Goal: Information Seeking & Learning: Learn about a topic

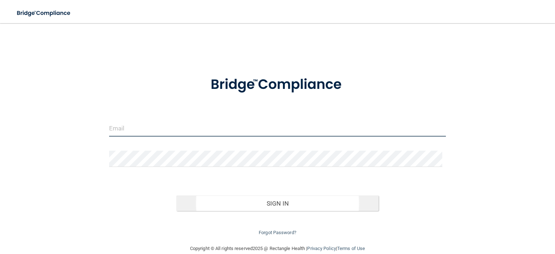
type input "[EMAIL_ADDRESS][DOMAIN_NAME]"
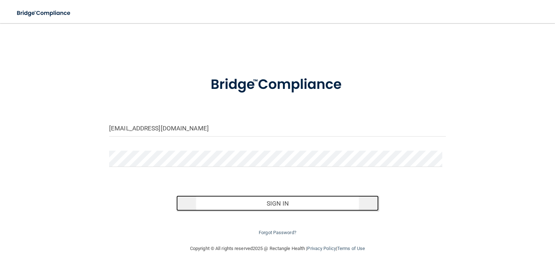
click at [195, 203] on button "Sign In" at bounding box center [277, 203] width 202 height 16
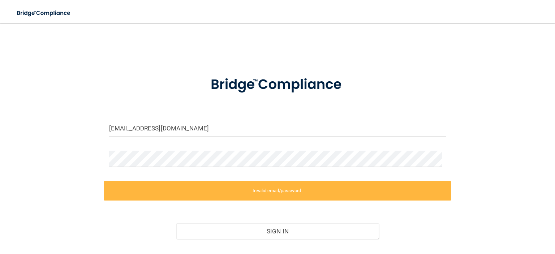
click at [202, 195] on label "Invalid email/password." at bounding box center [278, 191] width 348 height 20
click at [204, 133] on input "[EMAIL_ADDRESS][DOMAIN_NAME]" at bounding box center [277, 128] width 337 height 16
click at [194, 126] on input "[EMAIL_ADDRESS][DOMAIN_NAME]" at bounding box center [277, 128] width 337 height 16
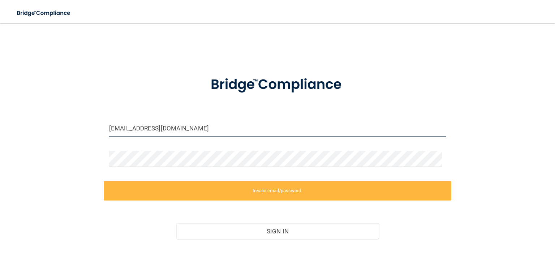
click at [194, 126] on input "[EMAIL_ADDRESS][DOMAIN_NAME]" at bounding box center [277, 128] width 337 height 16
click at [181, 184] on label "Invalid email/password." at bounding box center [278, 191] width 348 height 20
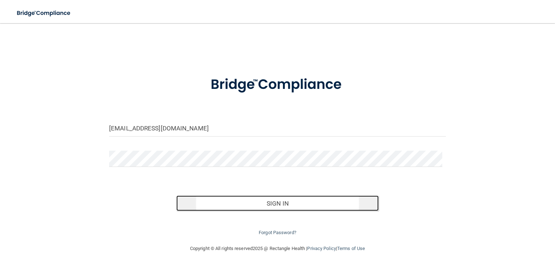
click at [246, 199] on button "Sign In" at bounding box center [277, 203] width 202 height 16
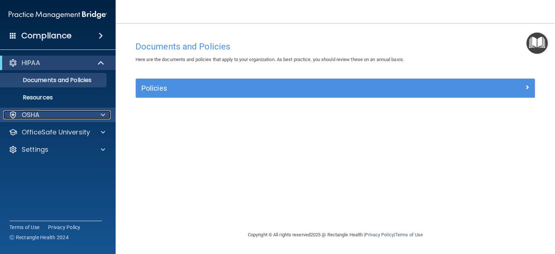
click at [35, 116] on p "OSHA" at bounding box center [31, 115] width 18 height 9
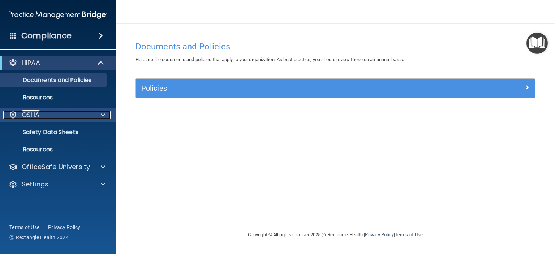
click at [102, 112] on span at bounding box center [103, 115] width 4 height 9
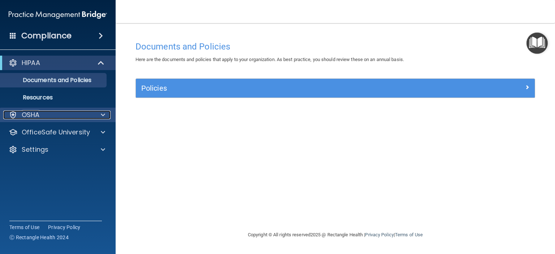
click at [102, 112] on span at bounding box center [103, 115] width 4 height 9
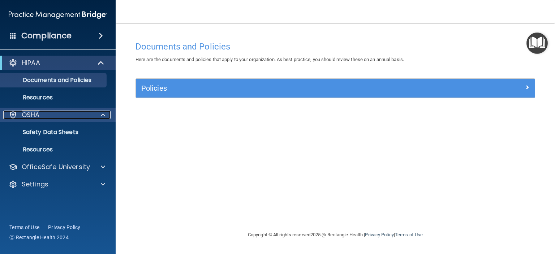
click at [102, 112] on span at bounding box center [103, 115] width 4 height 9
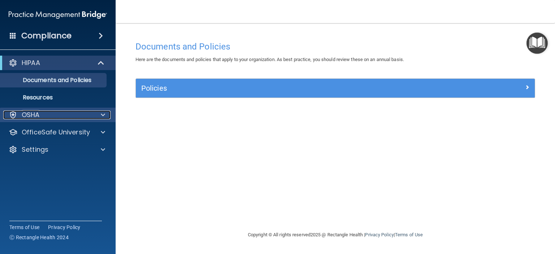
click at [102, 112] on span at bounding box center [103, 115] width 4 height 9
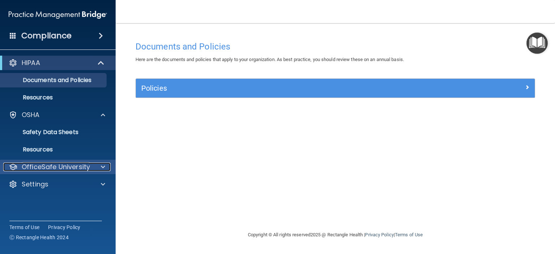
click at [82, 164] on p "OfficeSafe University" at bounding box center [56, 167] width 68 height 9
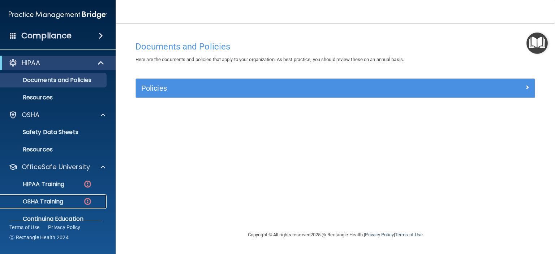
click at [73, 199] on div "OSHA Training" at bounding box center [54, 201] width 99 height 7
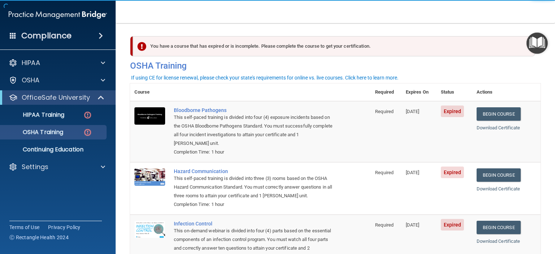
click at [206, 87] on th at bounding box center [269, 92] width 201 height 18
click at [530, 86] on th "Actions" at bounding box center [506, 92] width 69 height 18
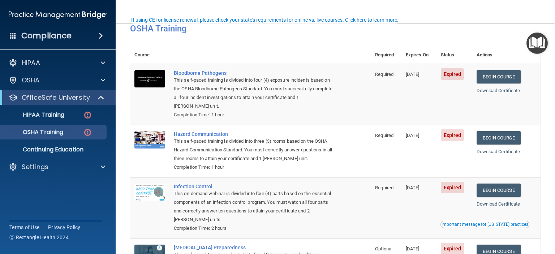
scroll to position [58, 0]
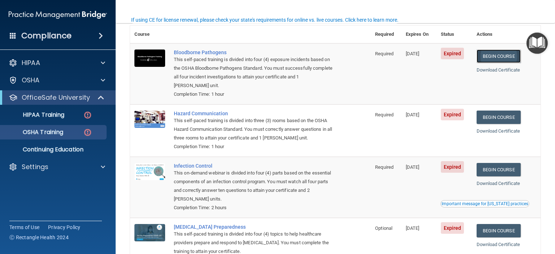
click at [501, 57] on link "Begin Course" at bounding box center [499, 55] width 44 height 13
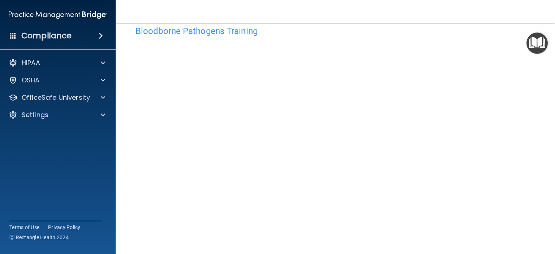
scroll to position [55, 0]
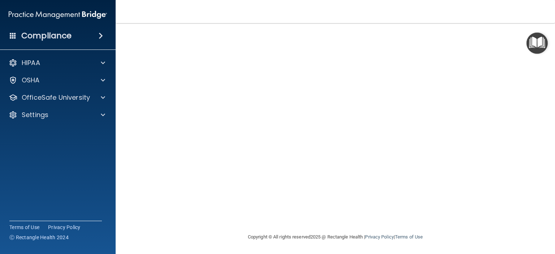
click at [538, 172] on main "Bloodborne Pathogens Training This course doesn’t expire until 07/24/2025. Are …" at bounding box center [335, 138] width 439 height 231
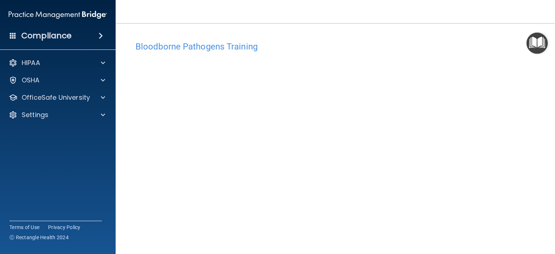
scroll to position [7, 0]
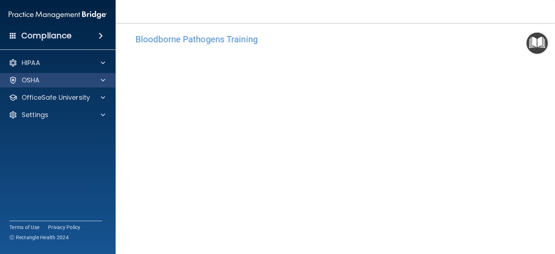
click at [17, 73] on div "OSHA" at bounding box center [58, 80] width 116 height 14
click at [21, 75] on div "OSHA" at bounding box center [58, 80] width 116 height 14
click at [99, 83] on div at bounding box center [102, 80] width 18 height 9
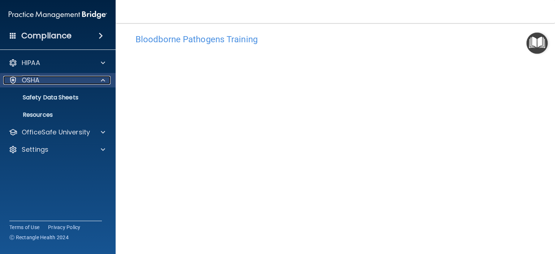
click at [99, 83] on div at bounding box center [102, 80] width 18 height 9
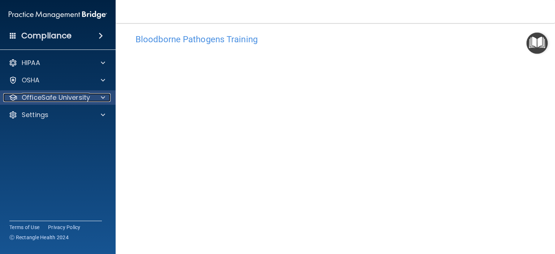
click at [96, 98] on div at bounding box center [102, 97] width 18 height 9
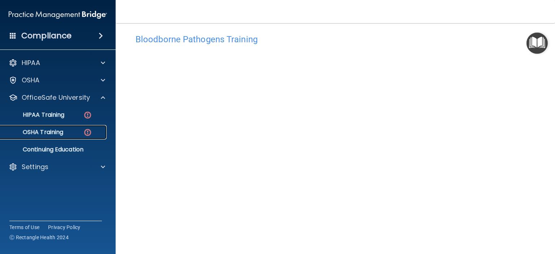
click at [76, 134] on div "OSHA Training" at bounding box center [54, 132] width 99 height 7
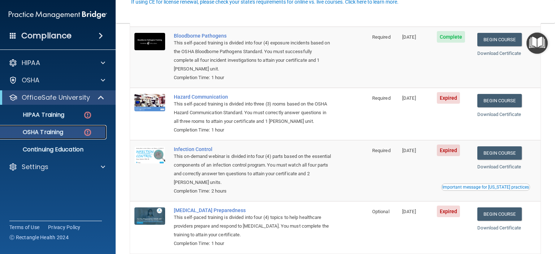
scroll to position [76, 0]
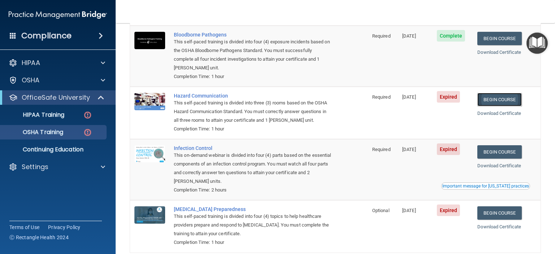
click at [500, 100] on link "Begin Course" at bounding box center [499, 99] width 44 height 13
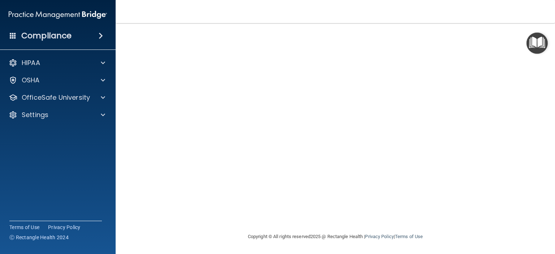
scroll to position [17, 0]
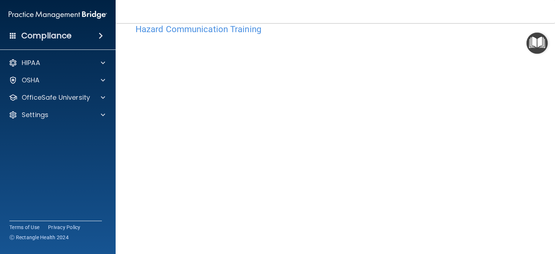
click at [540, 208] on main "Hazard Communication Training This course doesn’t expire until 07/24/2025. Are …" at bounding box center [335, 138] width 439 height 231
click at [76, 134] on accordion "HIPAA Documents and Policies Report an Incident Business Associates Emergency P…" at bounding box center [58, 107] width 116 height 108
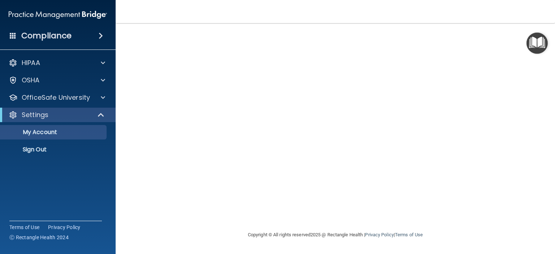
click at [289, 96] on div at bounding box center [335, 126] width 410 height 193
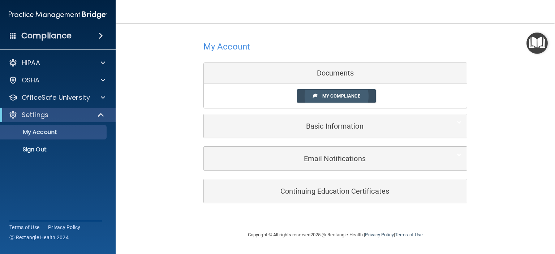
click at [301, 100] on link "My Compliance" at bounding box center [336, 95] width 79 height 13
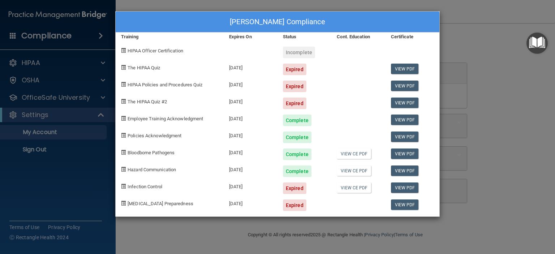
click at [548, 103] on div "Jenean Van Allen's Compliance Training Expires On Status Cont. Education Certif…" at bounding box center [277, 127] width 555 height 254
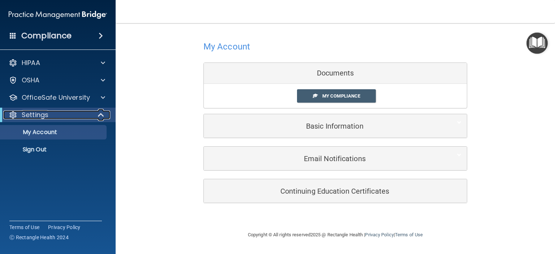
click at [38, 115] on p "Settings" at bounding box center [35, 115] width 27 height 9
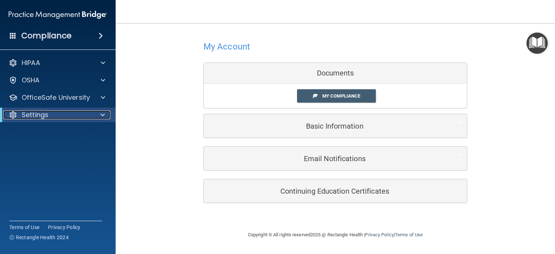
click at [26, 114] on p "Settings" at bounding box center [35, 115] width 27 height 9
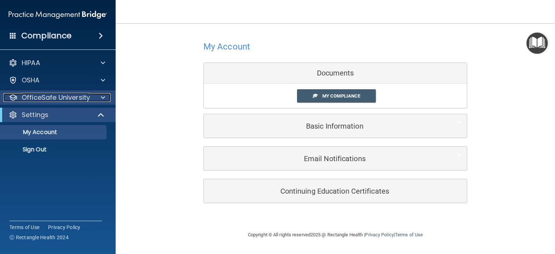
click at [29, 99] on p "OfficeSafe University" at bounding box center [56, 97] width 68 height 9
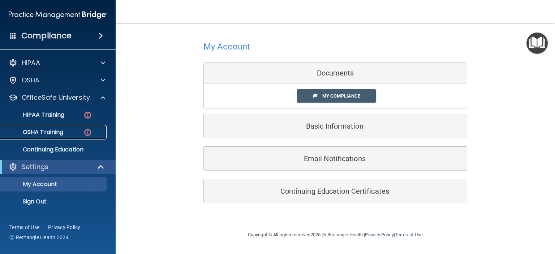
click at [39, 133] on p "OSHA Training" at bounding box center [34, 132] width 59 height 7
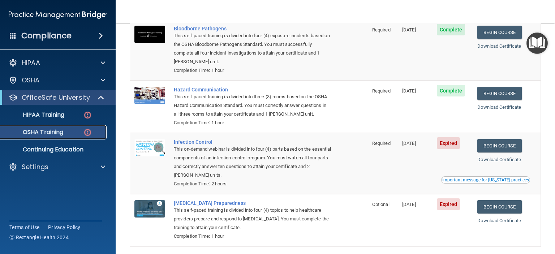
scroll to position [87, 0]
